Goal: Browse casually

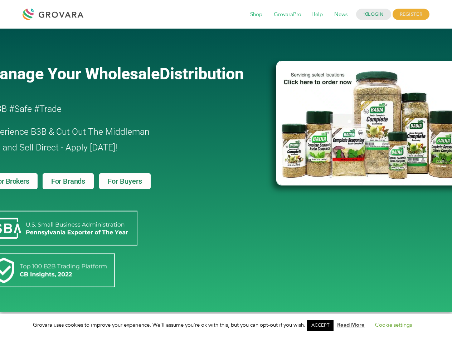
click at [322, 325] on link "ACCEPT" at bounding box center [320, 325] width 26 height 11
